Goal: Information Seeking & Learning: Compare options

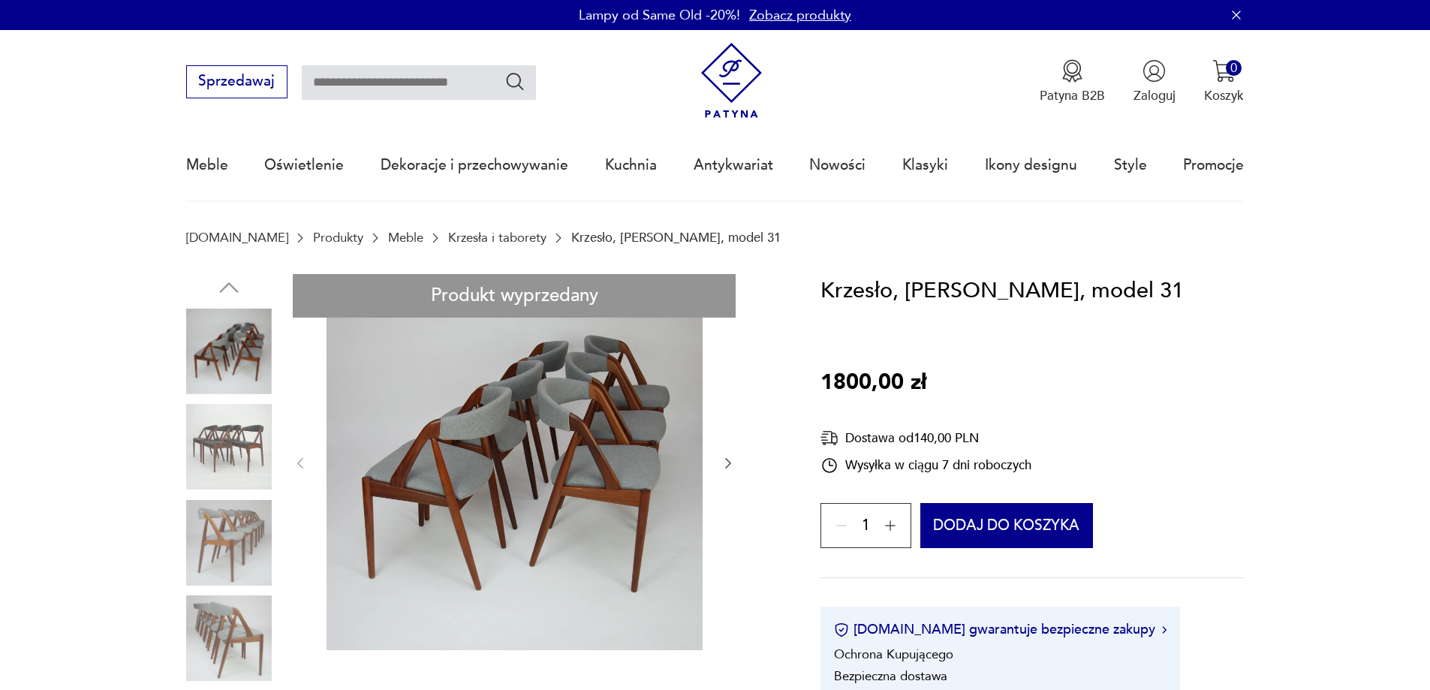
click at [727, 461] on icon "button" at bounding box center [728, 463] width 15 height 15
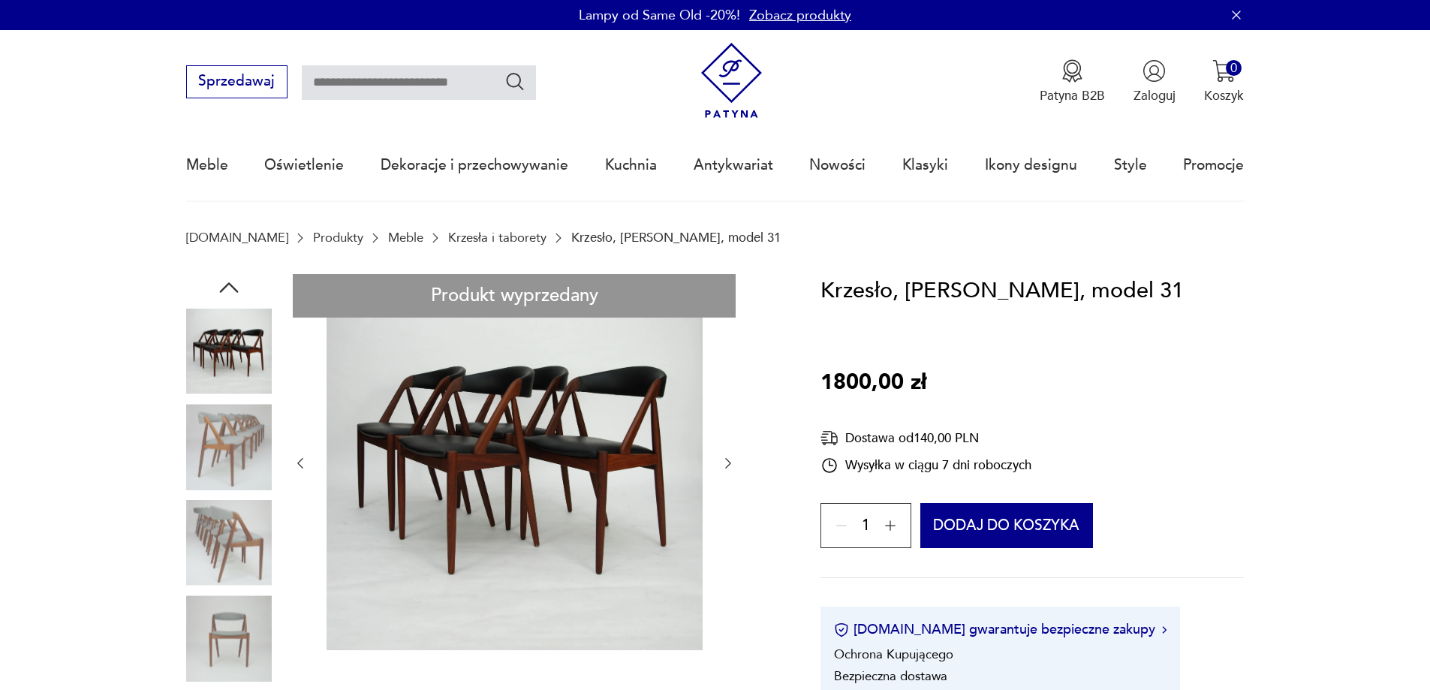
click at [481, 237] on link "Krzesła i taborety" at bounding box center [497, 237] width 98 height 14
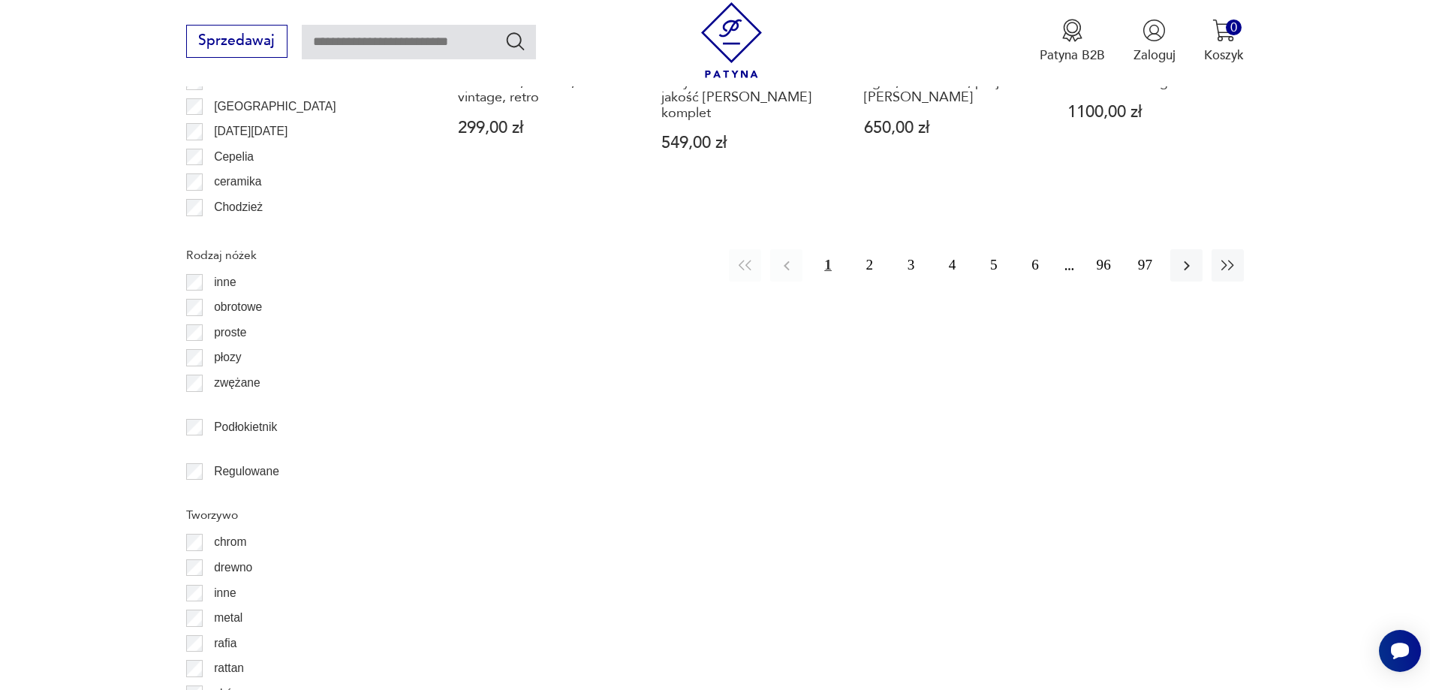
scroll to position [2150, 0]
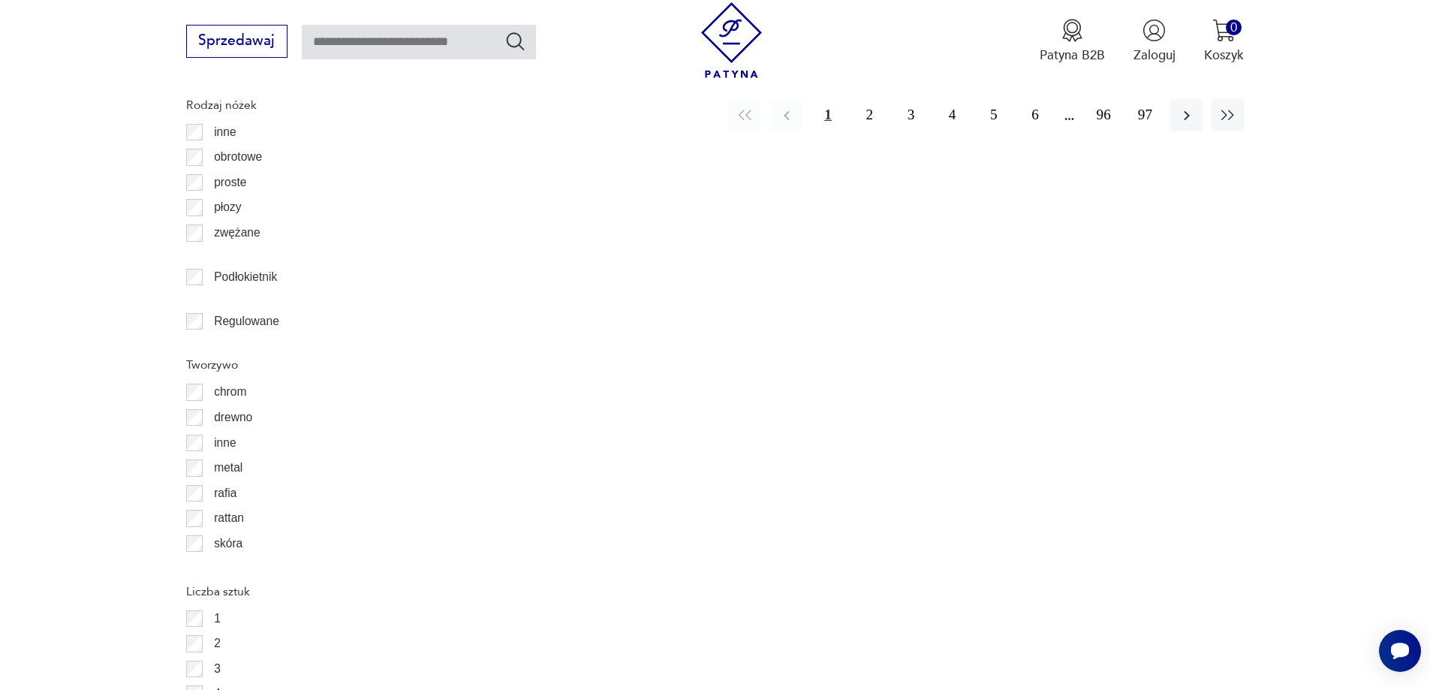
drag, startPoint x: 110, startPoint y: 467, endPoint x: 138, endPoint y: 506, distance: 48.3
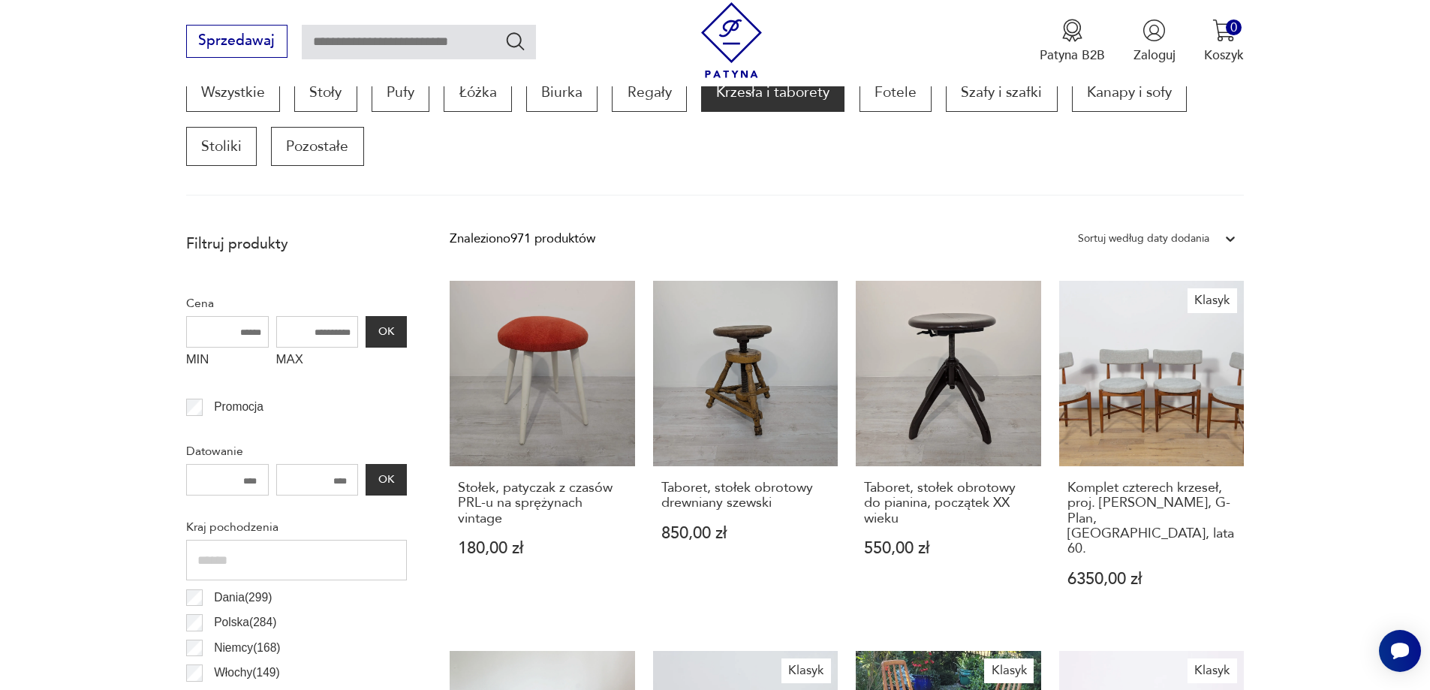
scroll to position [650, 0]
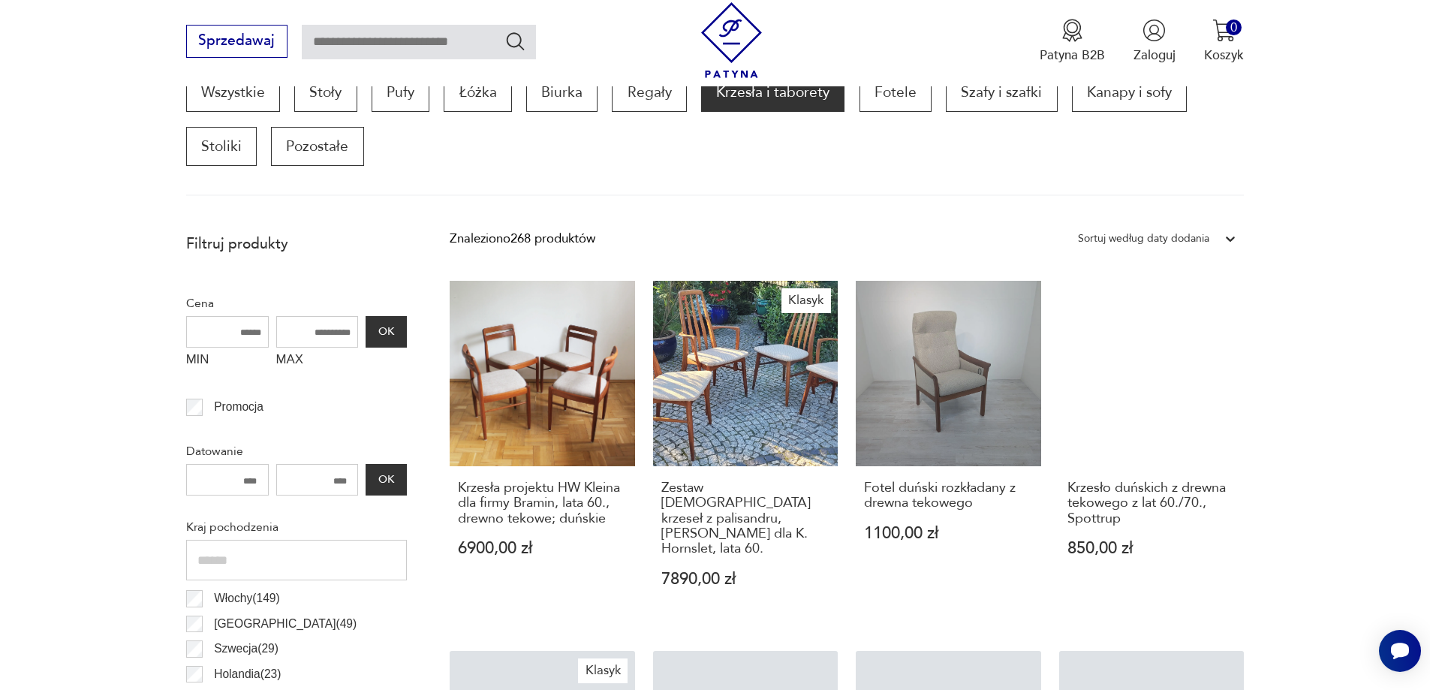
scroll to position [1551, 0]
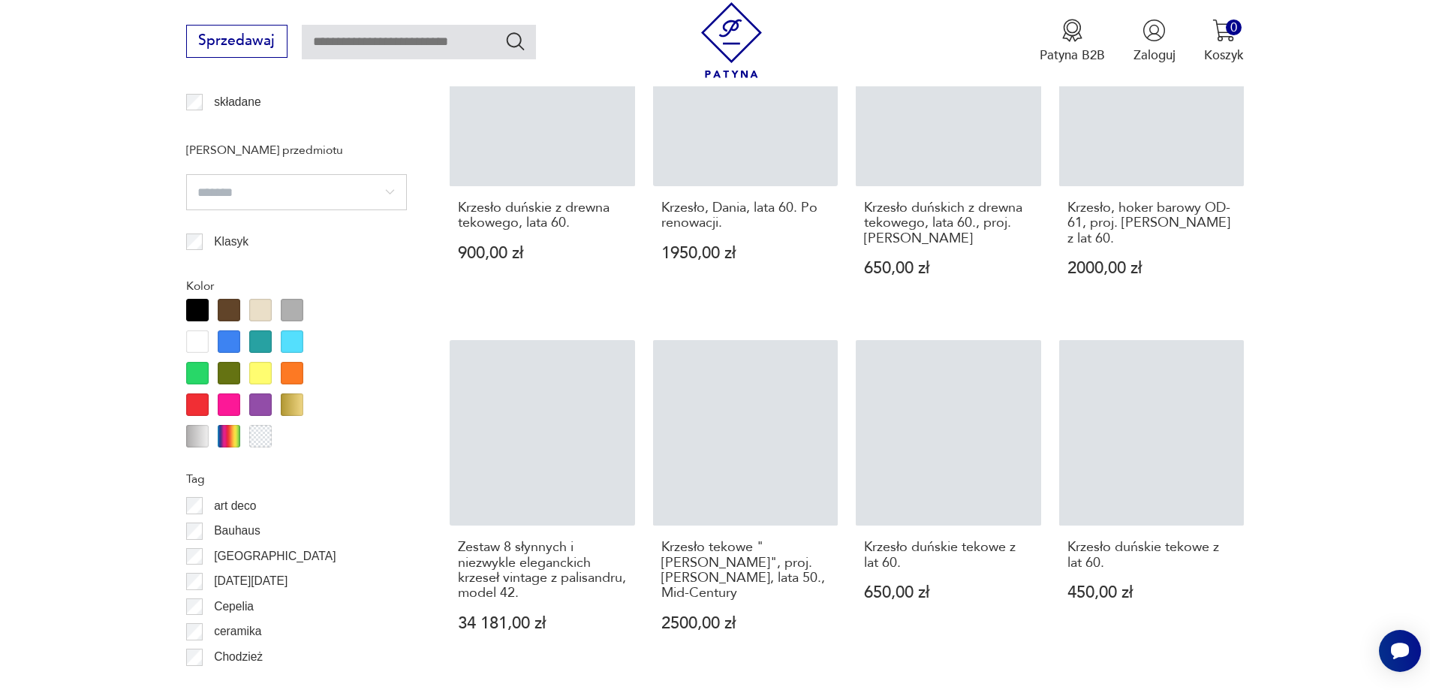
click at [17, 232] on section "Filtruj produkty Cena MIN MAX OK Promocja Datowanie OK Kraj pochodzenia [DEMOGR…" at bounding box center [715, 347] width 1430 height 2346
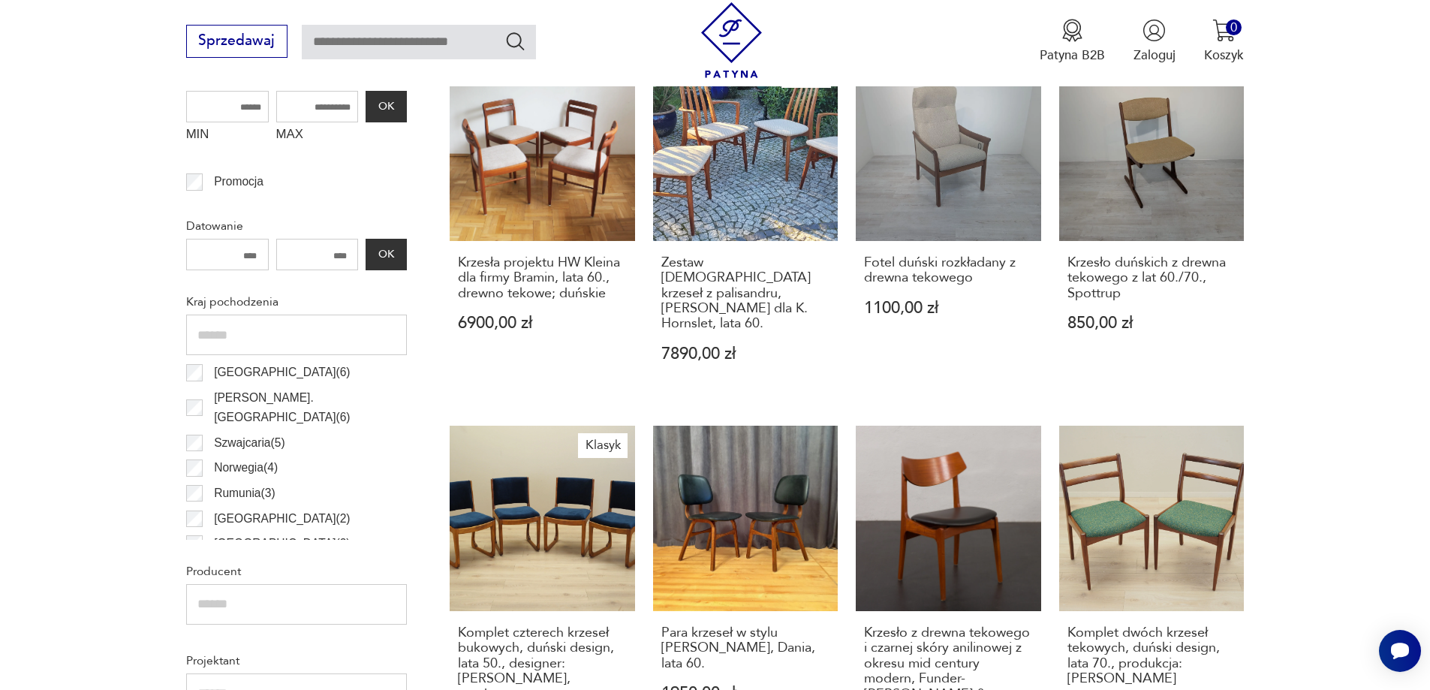
scroll to position [257, 0]
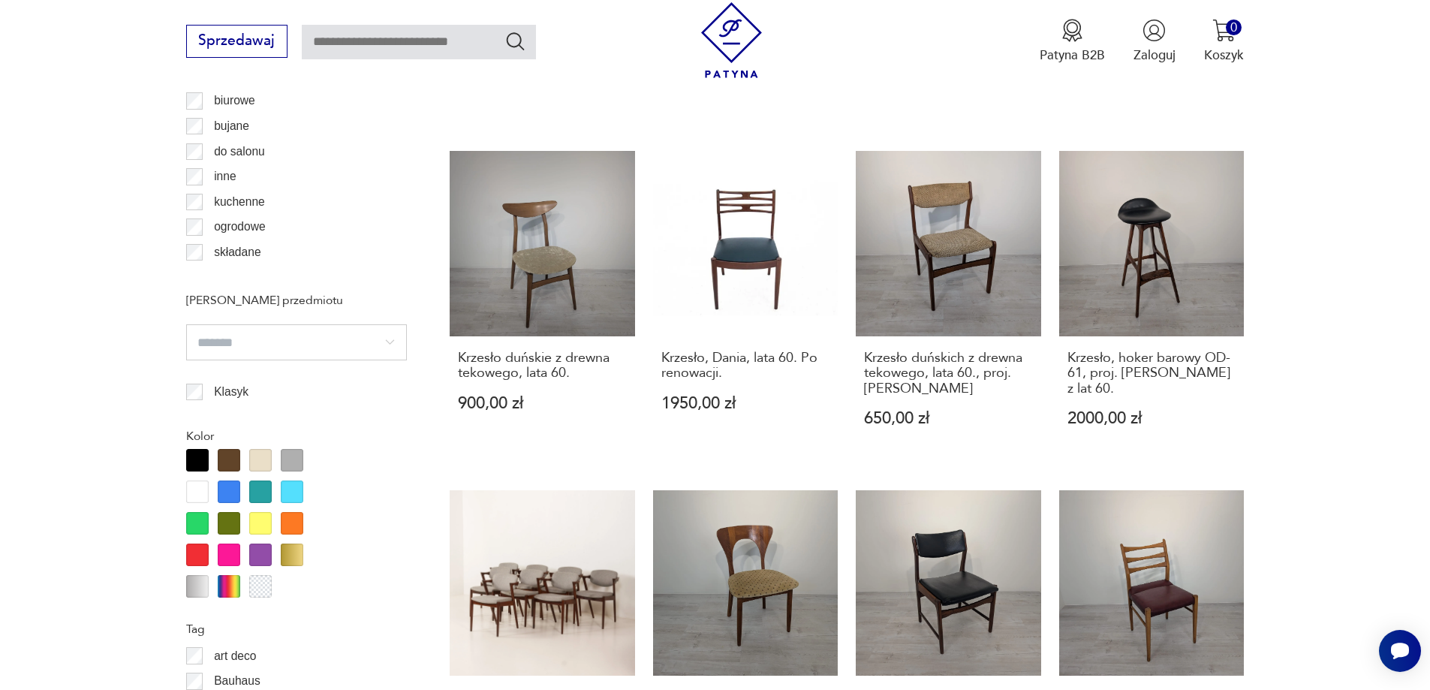
scroll to position [1626, 0]
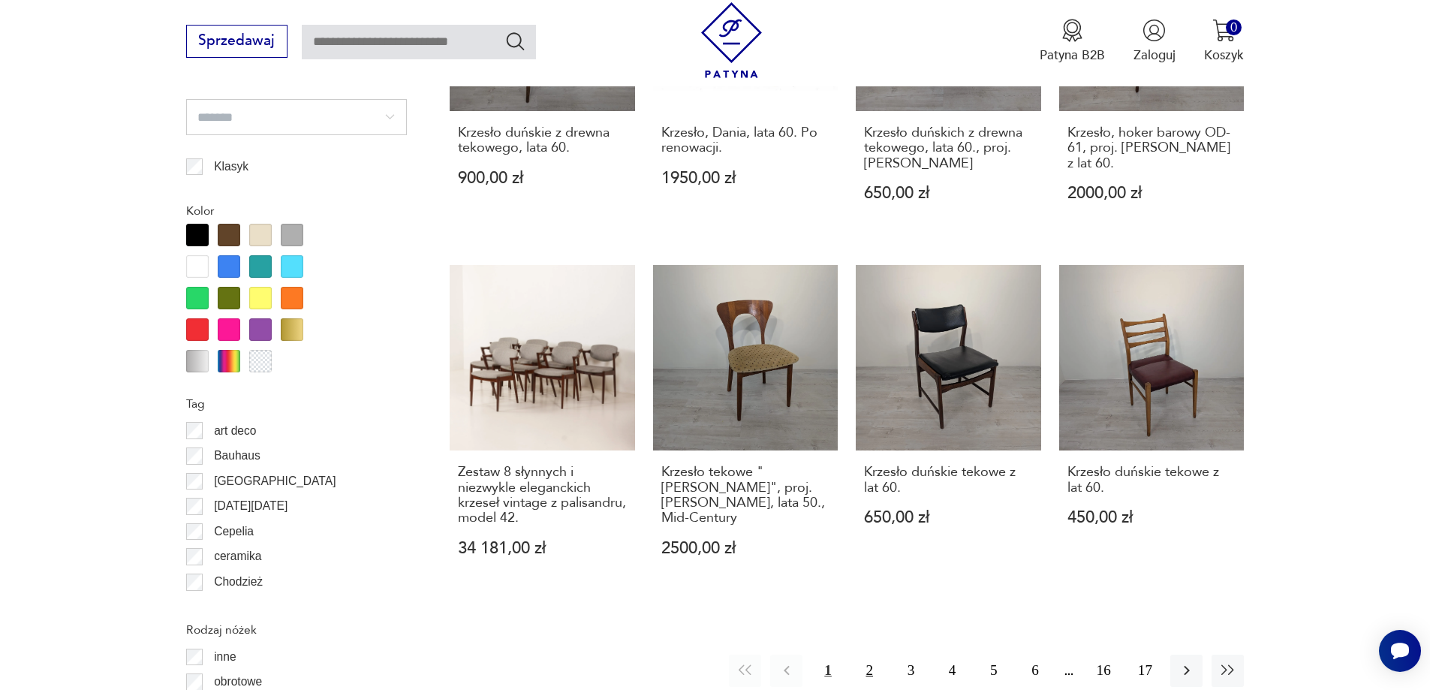
click at [869, 655] on button "2" at bounding box center [869, 671] width 32 height 32
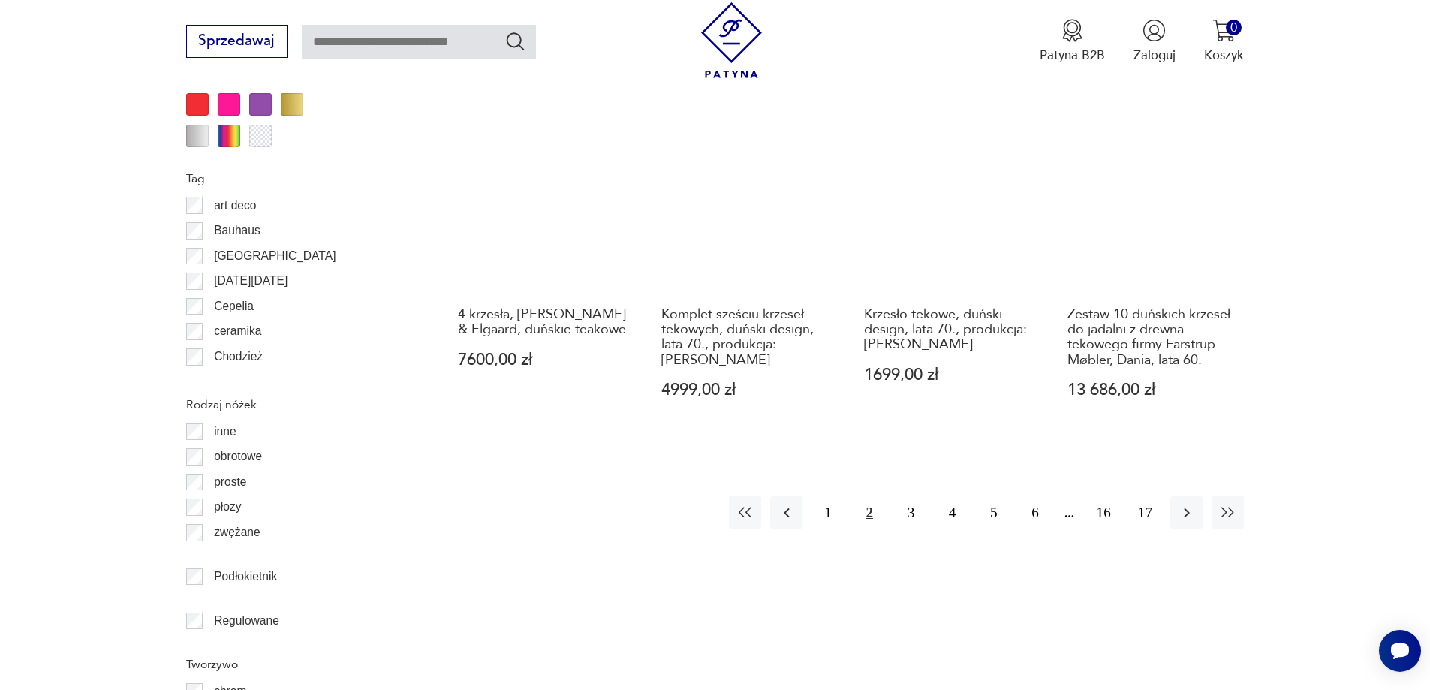
scroll to position [1926, 0]
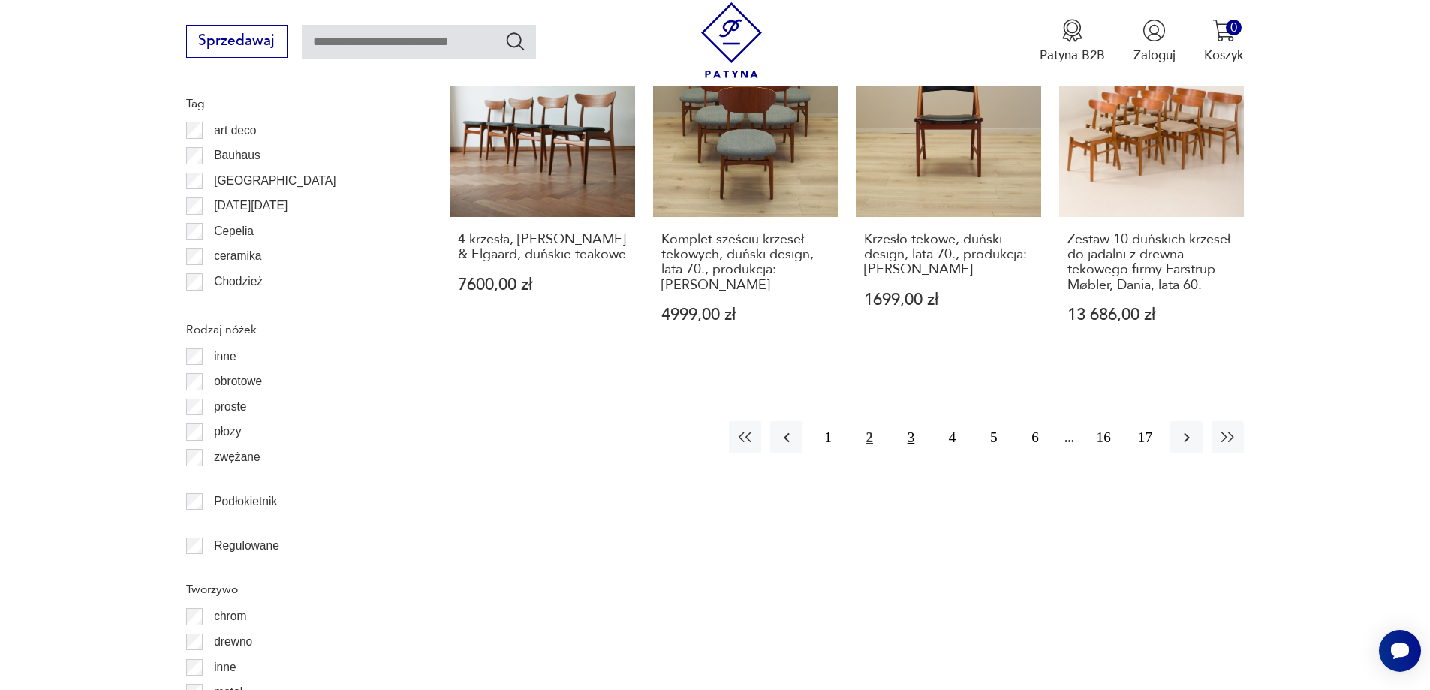
click at [905, 421] on button "3" at bounding box center [911, 437] width 32 height 32
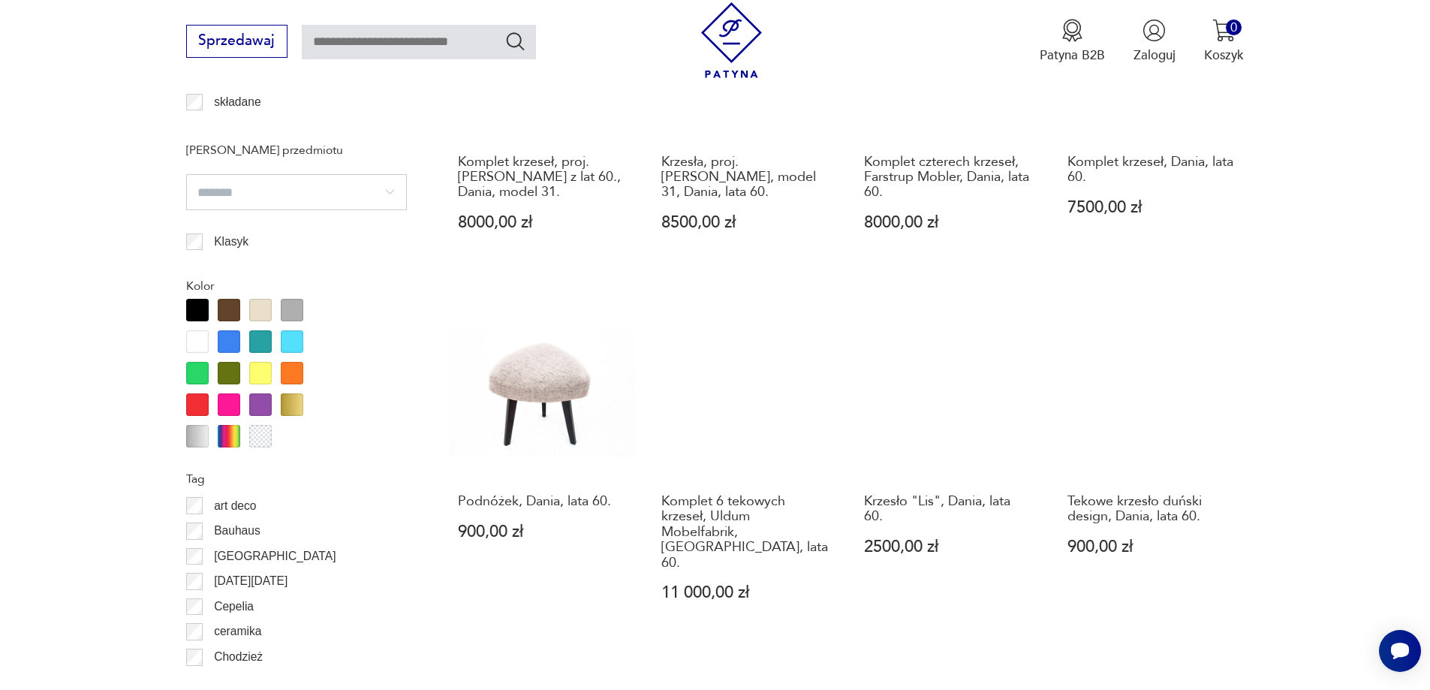
scroll to position [1626, 0]
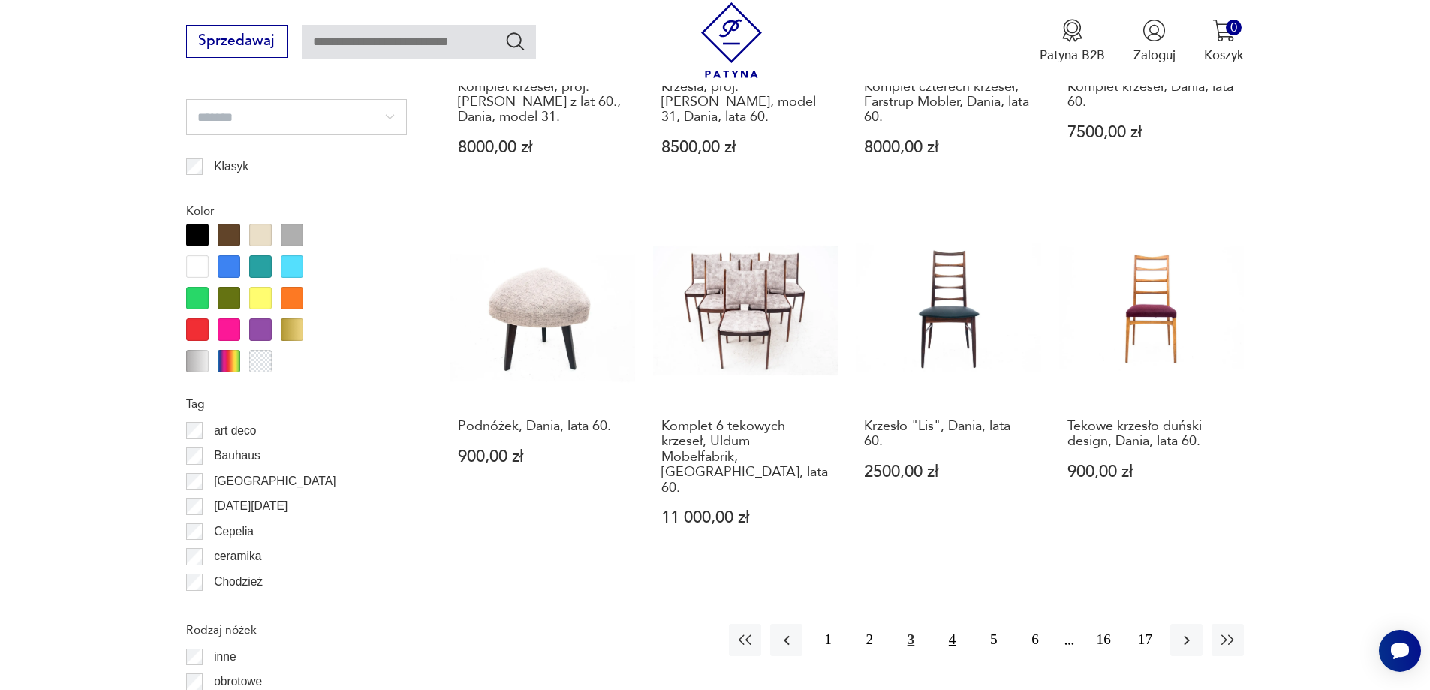
click at [950, 624] on button "4" at bounding box center [952, 640] width 32 height 32
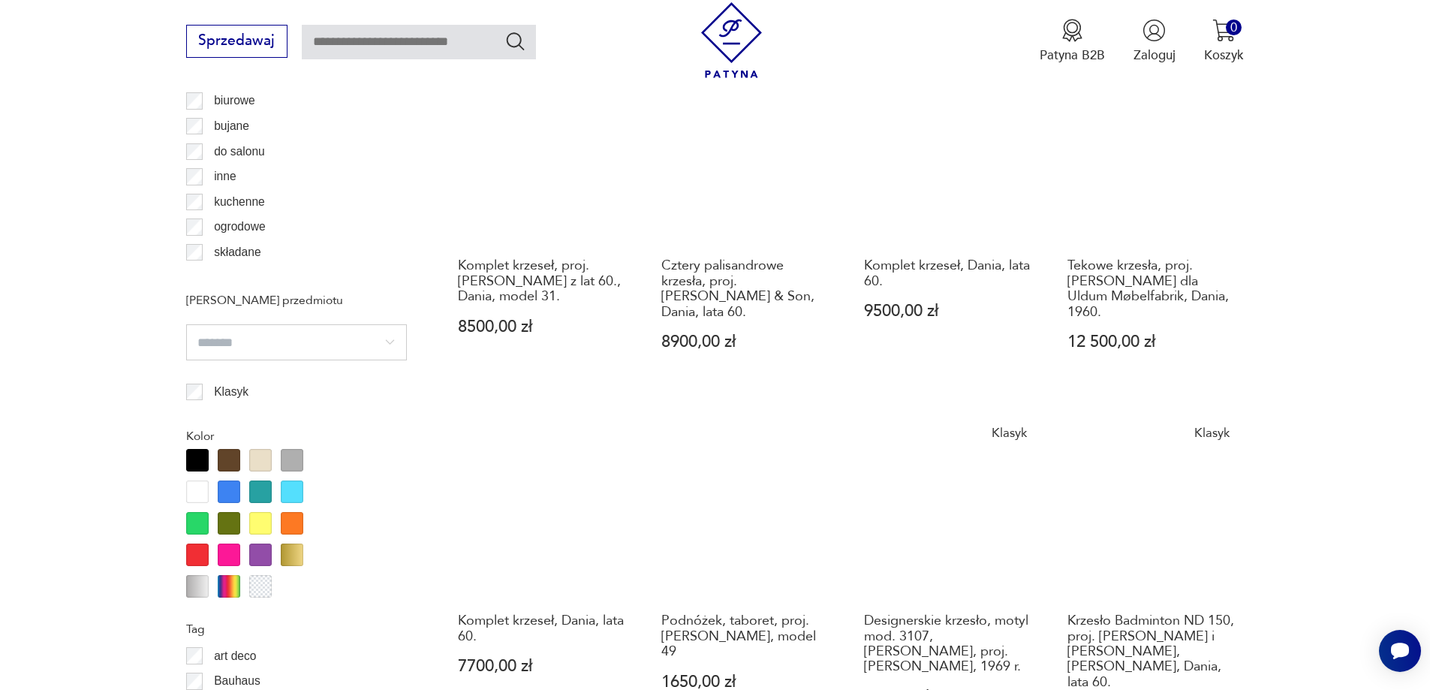
scroll to position [1626, 0]
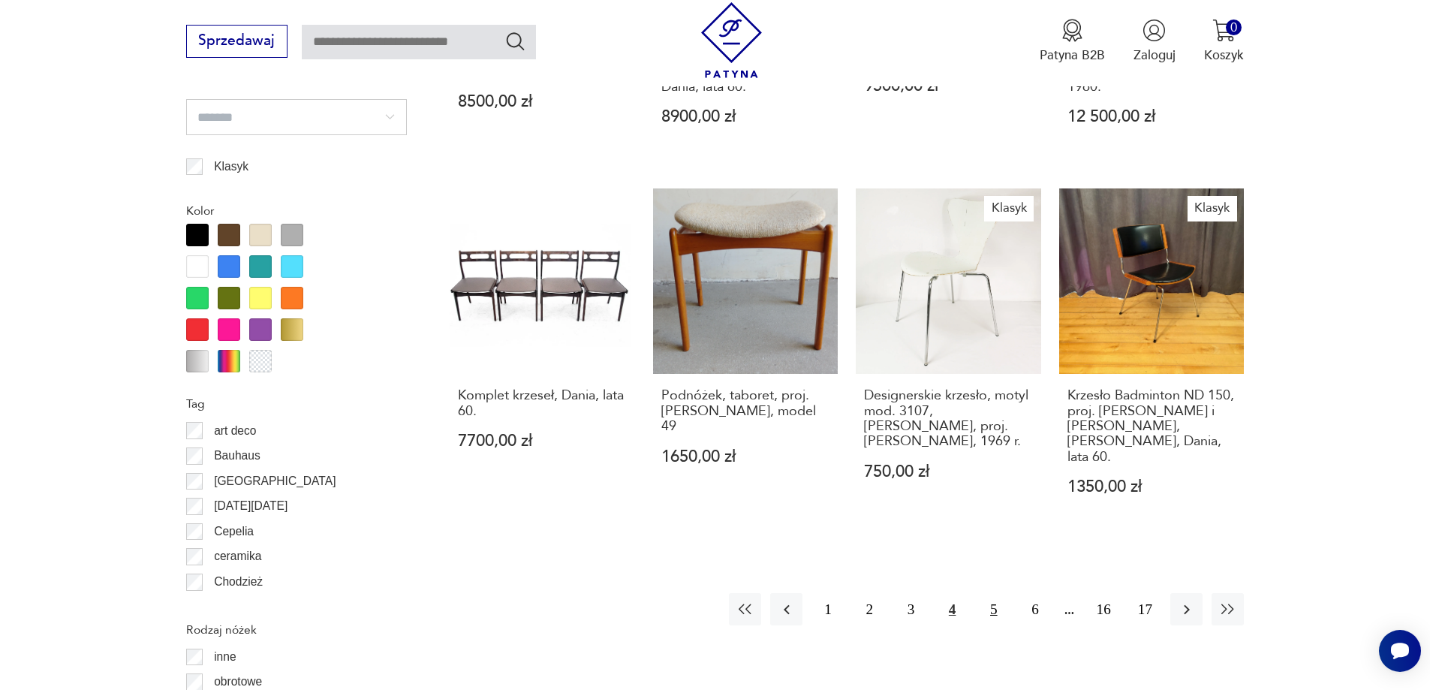
click at [992, 593] on button "5" at bounding box center [993, 609] width 32 height 32
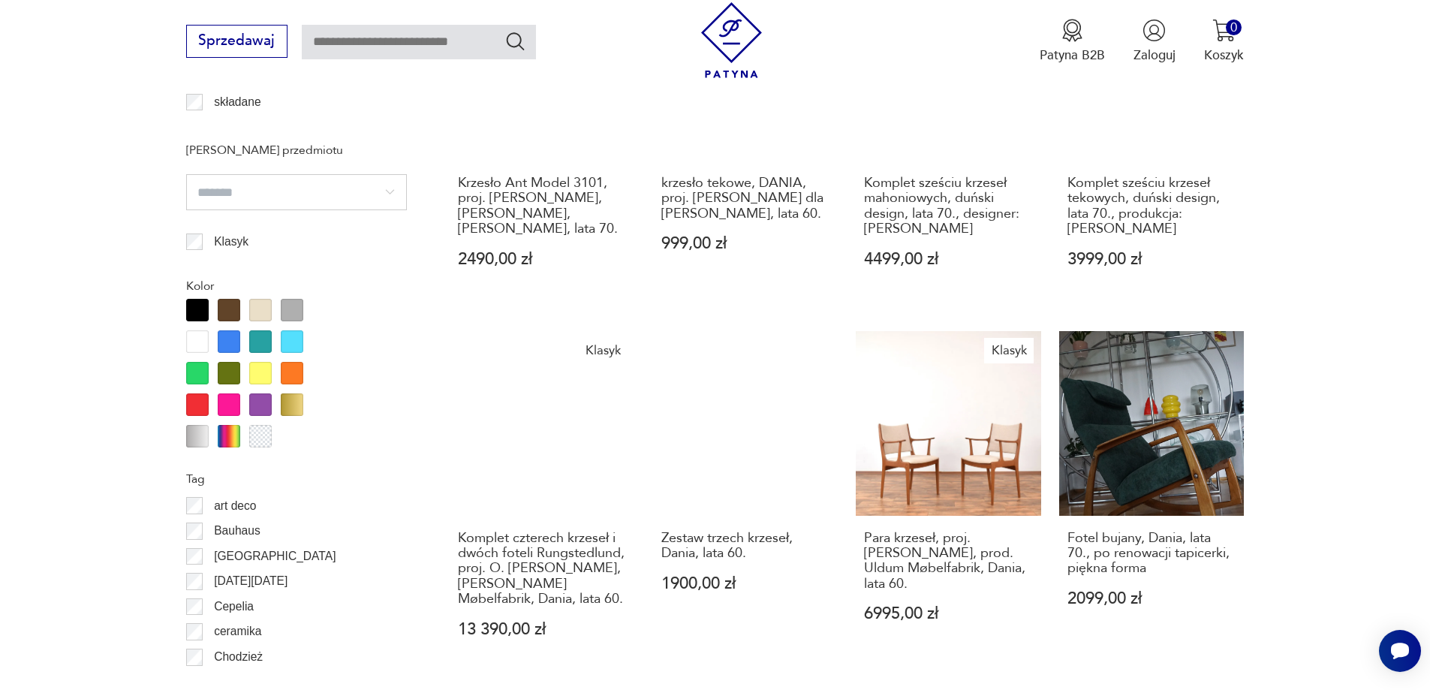
scroll to position [1776, 0]
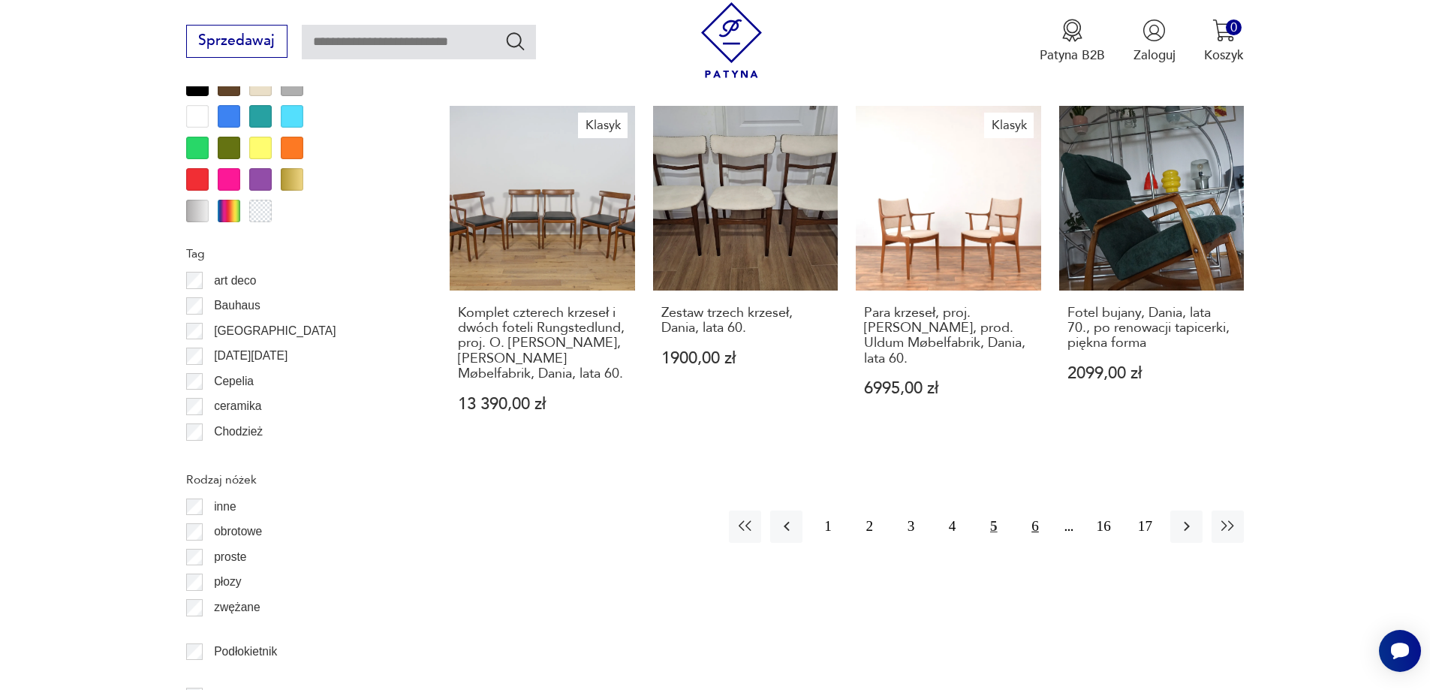
click at [1037, 513] on button "6" at bounding box center [1035, 526] width 32 height 32
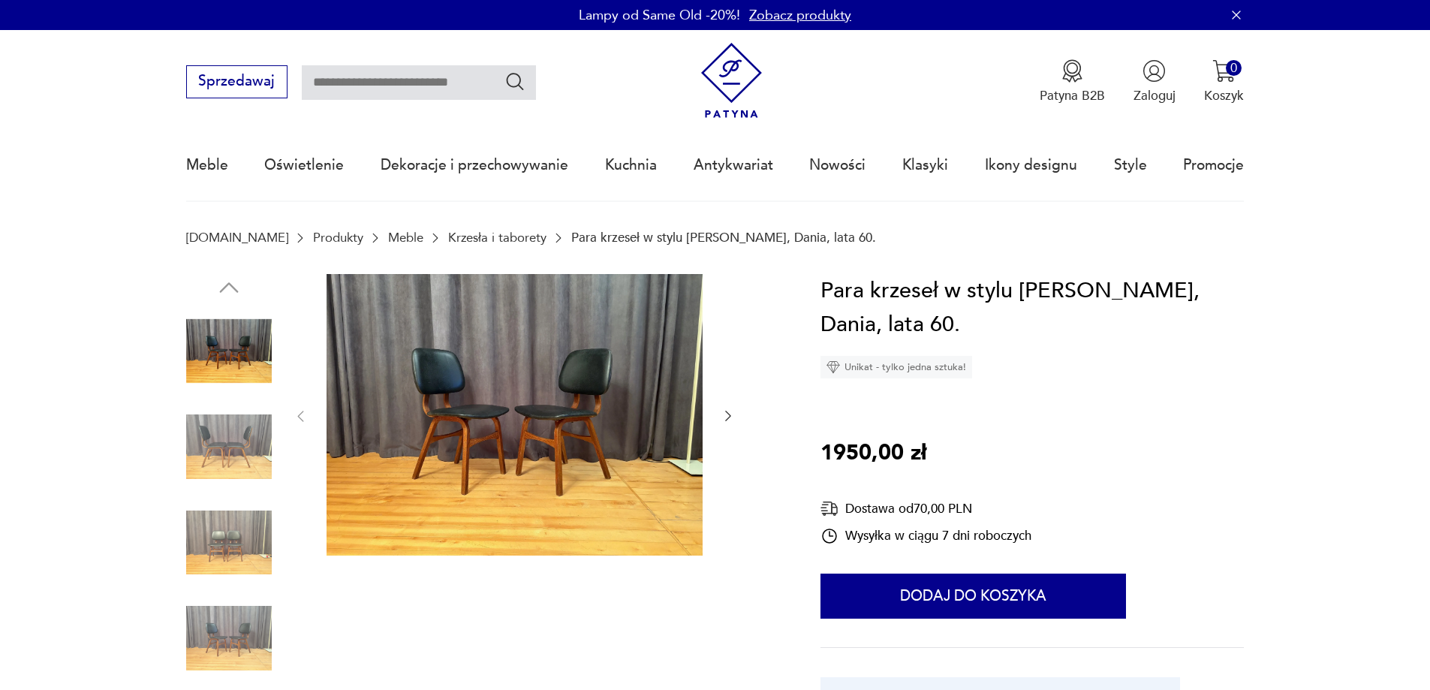
click at [732, 417] on icon "button" at bounding box center [728, 415] width 15 height 15
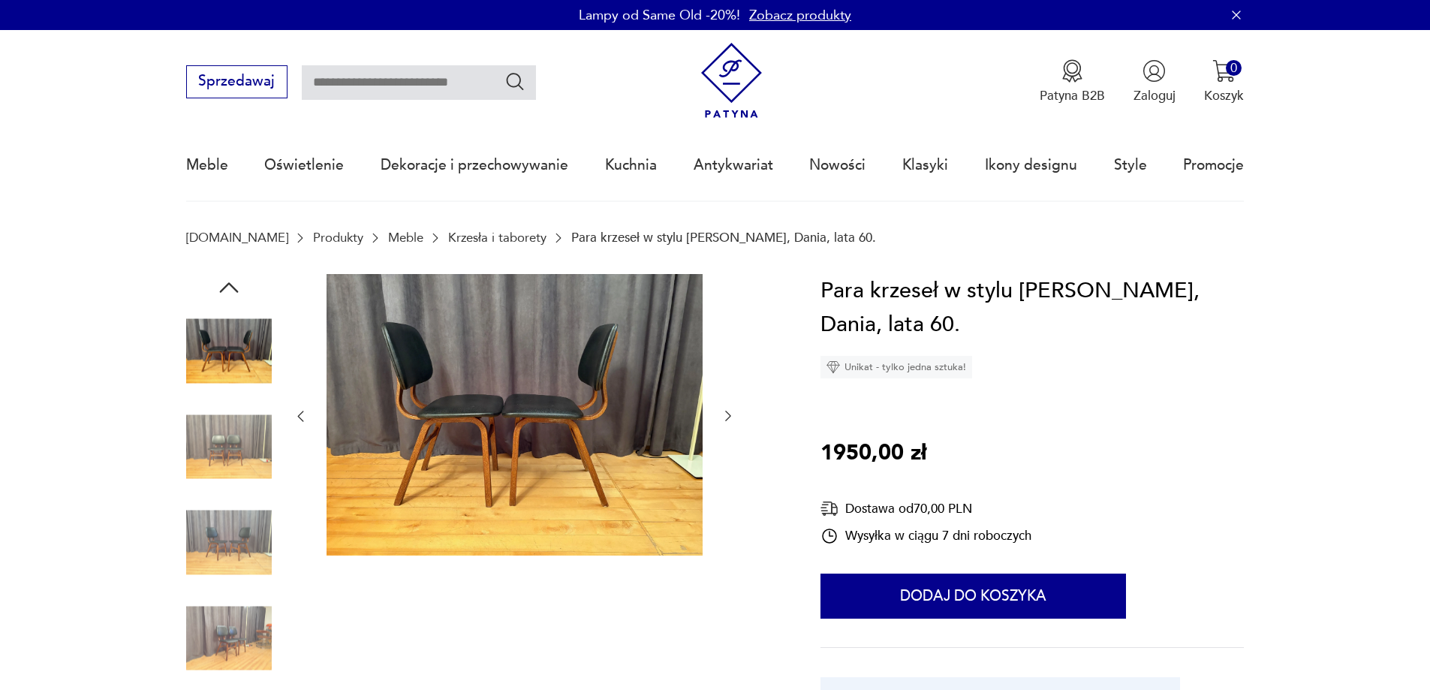
click at [730, 417] on icon "button" at bounding box center [728, 416] width 6 height 11
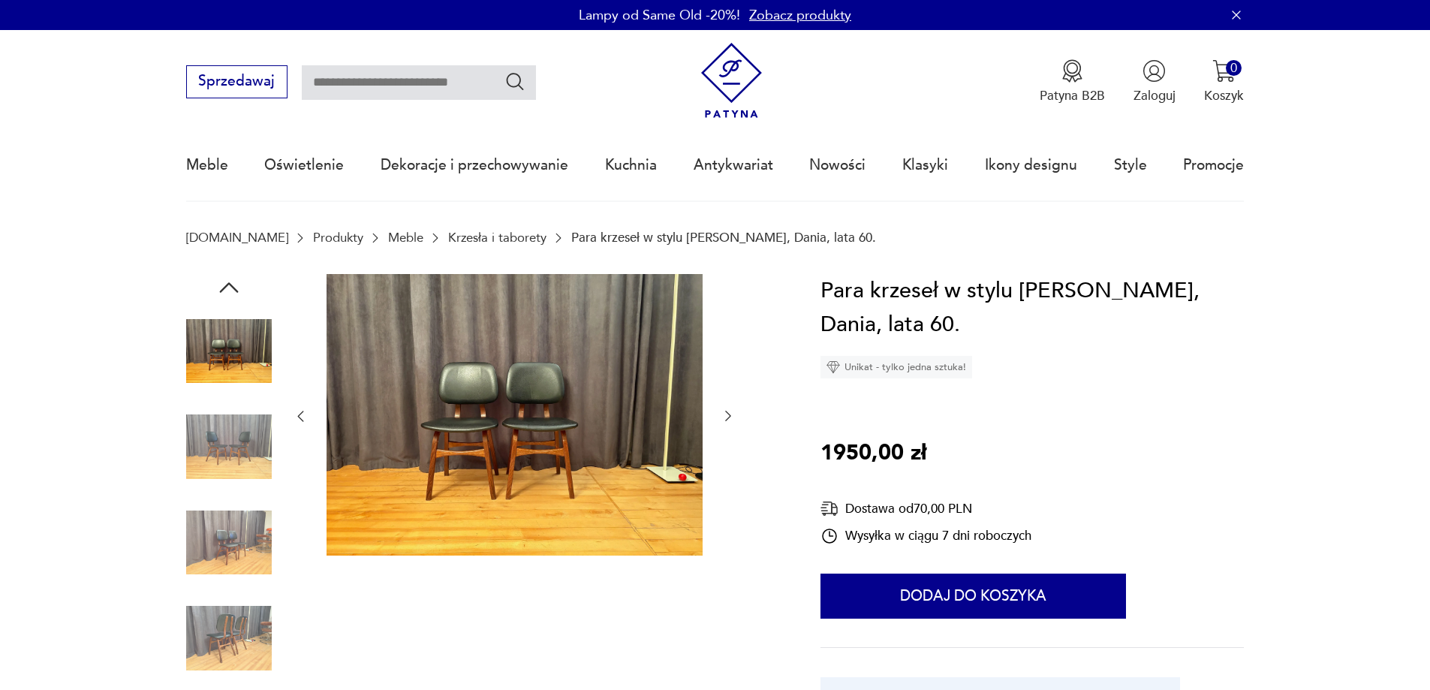
click at [730, 417] on icon "button" at bounding box center [728, 416] width 6 height 11
